Goal: Obtain resource: Obtain resource

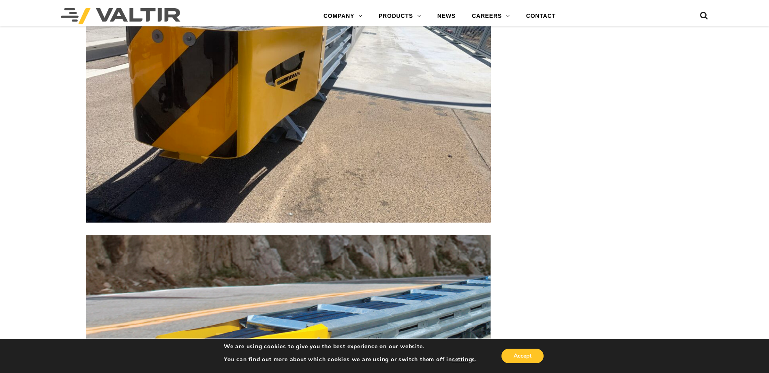
scroll to position [2311, 0]
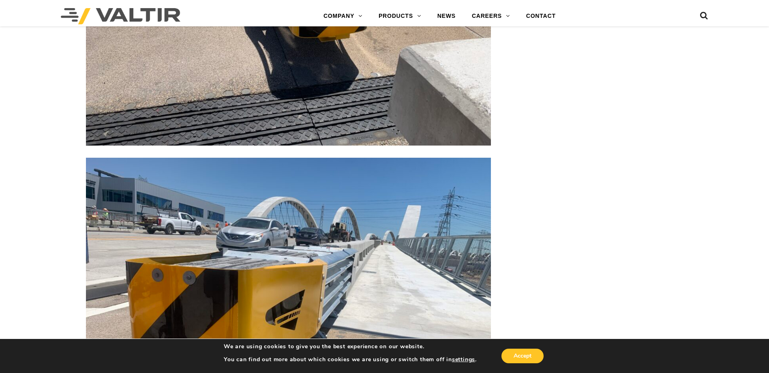
click at [367, 276] on img at bounding box center [288, 310] width 405 height 304
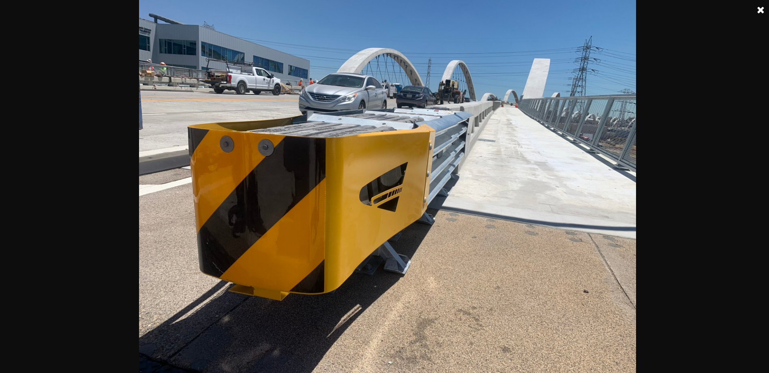
click at [455, 237] on img at bounding box center [388, 186] width 498 height 373
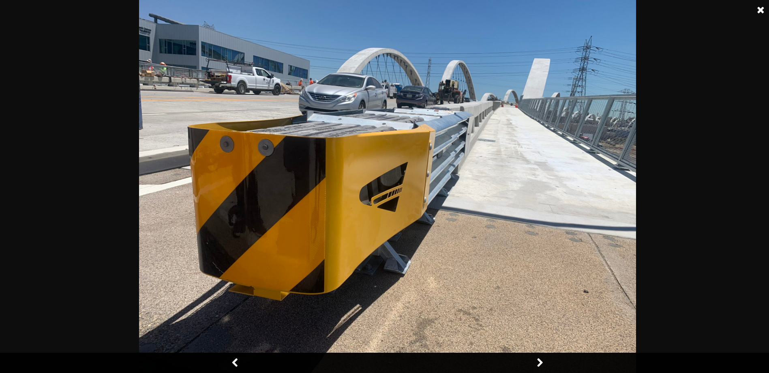
scroll to position [2149, 0]
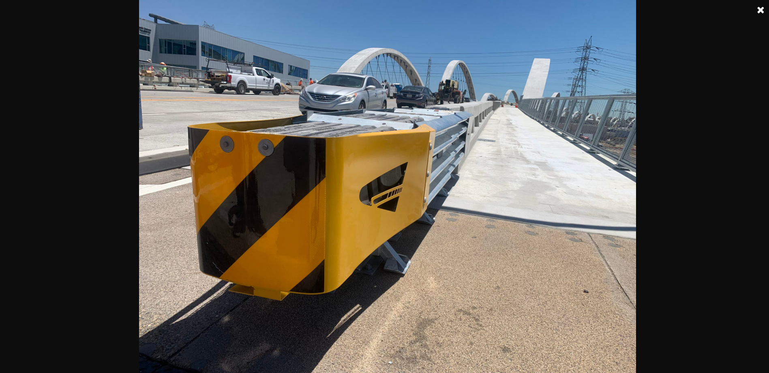
click at [468, 134] on img at bounding box center [388, 186] width 498 height 373
click at [534, 353] on img at bounding box center [388, 186] width 498 height 373
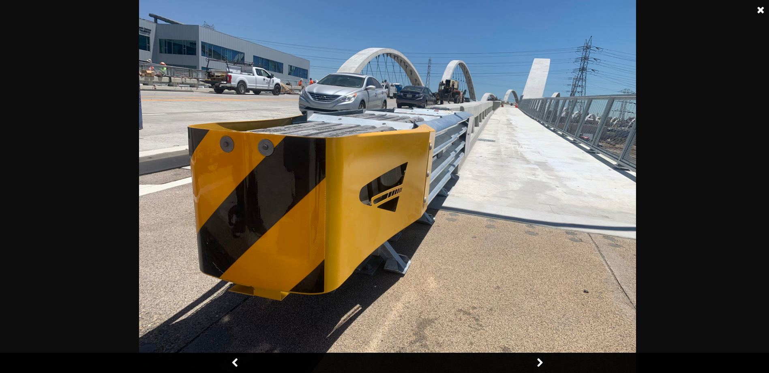
click at [536, 366] on link at bounding box center [540, 363] width 20 height 20
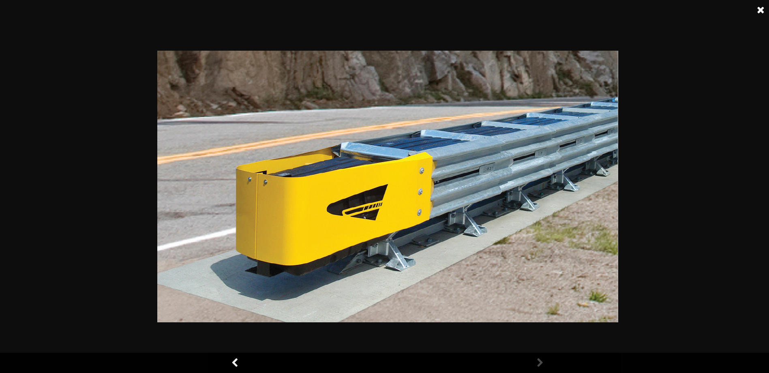
click at [541, 365] on link at bounding box center [540, 363] width 20 height 20
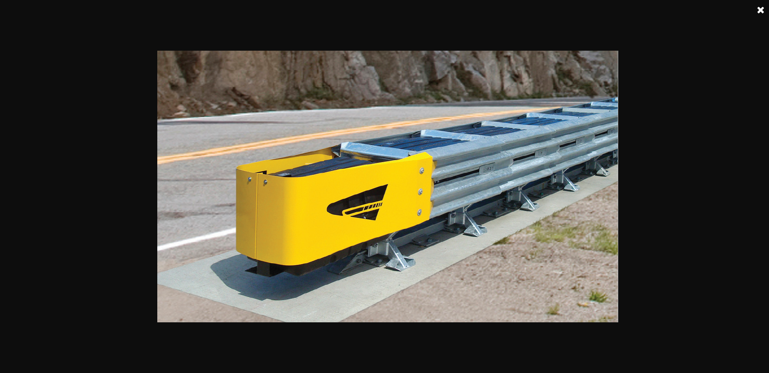
click at [256, 358] on div at bounding box center [387, 188] width 775 height 373
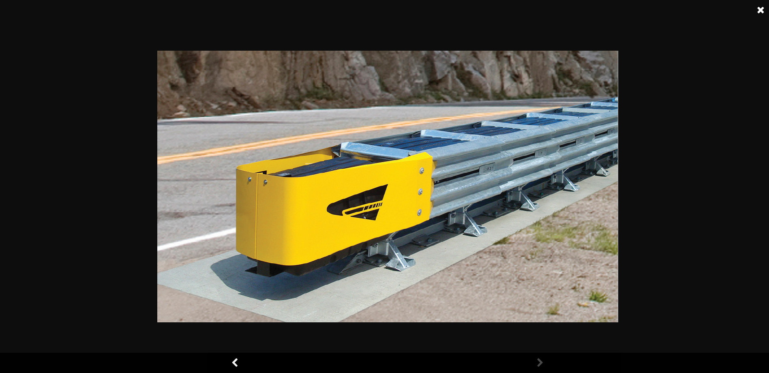
click at [233, 367] on link at bounding box center [235, 363] width 20 height 20
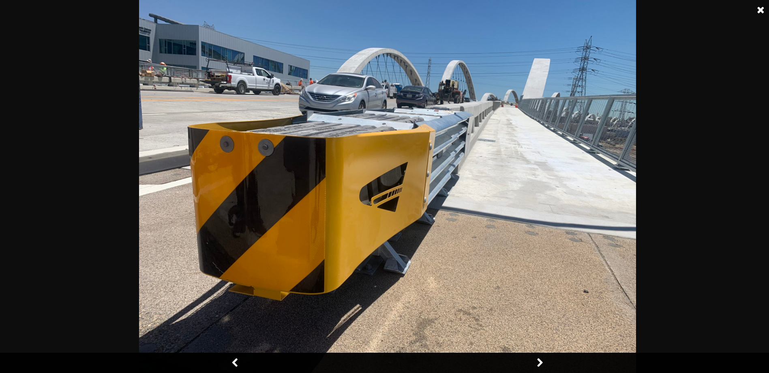
click at [233, 367] on link at bounding box center [235, 363] width 20 height 20
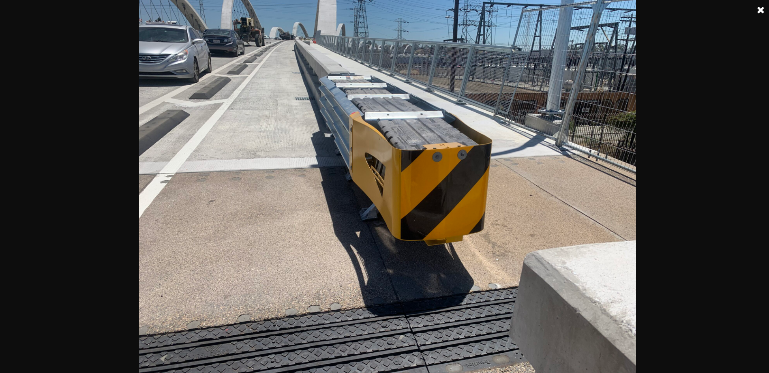
click at [760, 12] on link at bounding box center [761, 10] width 20 height 20
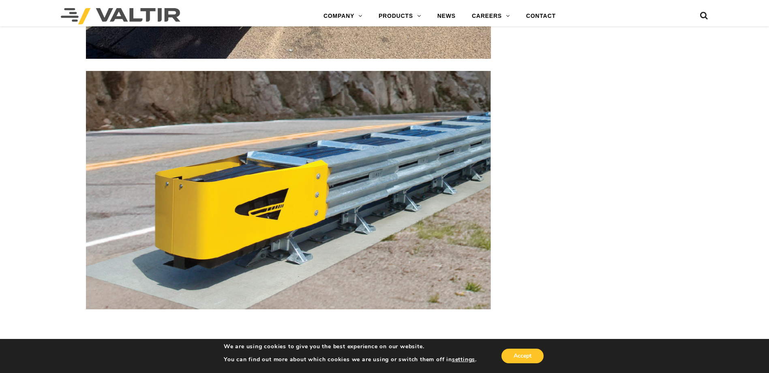
scroll to position [2879, 0]
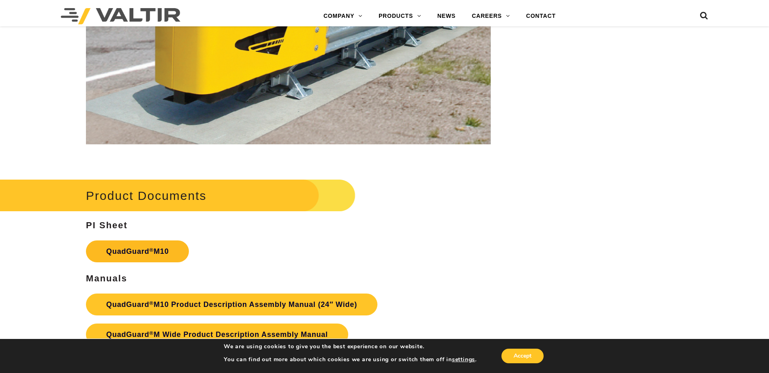
click at [143, 252] on link "QuadGuard ® M10" at bounding box center [137, 251] width 103 height 22
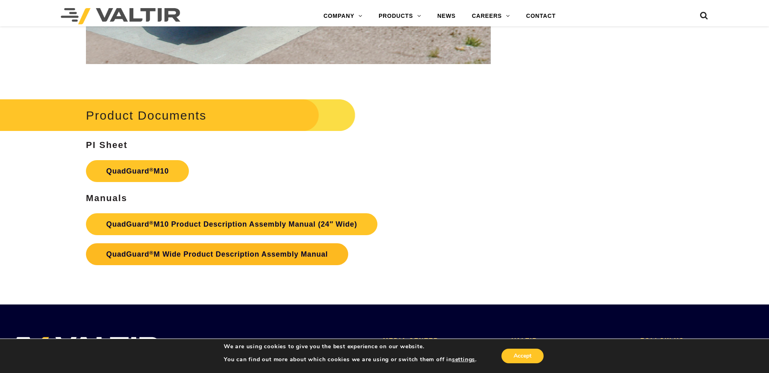
scroll to position [2960, 0]
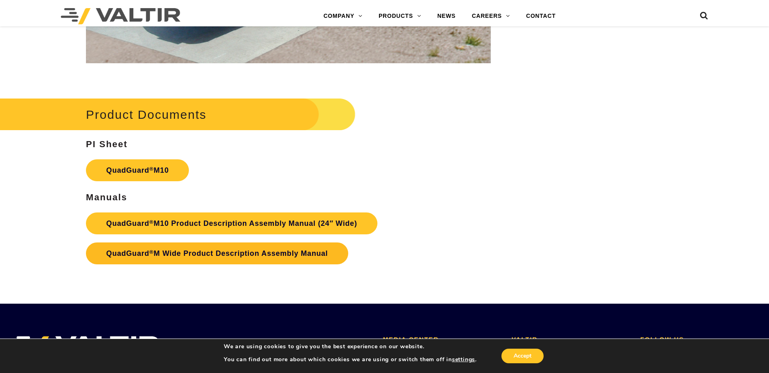
click at [252, 251] on link "QuadGuard ® M Wide Product Description Assembly Manual" at bounding box center [217, 253] width 262 height 22
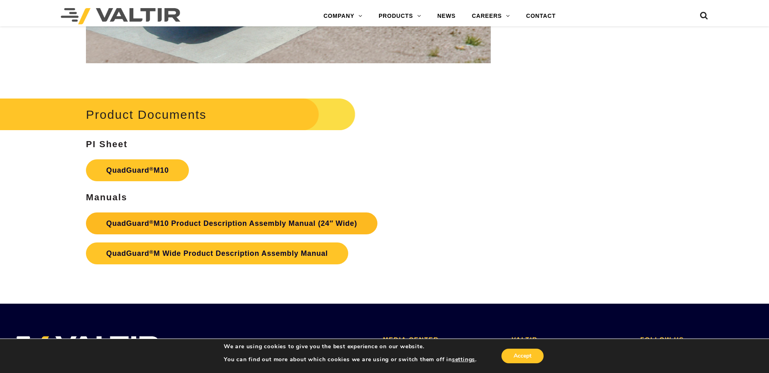
click at [217, 224] on link "QuadGuard ® M10 Product Description Assembly Manual (24″ Wide)" at bounding box center [232, 223] width 292 height 22
